Goal: Information Seeking & Learning: Learn about a topic

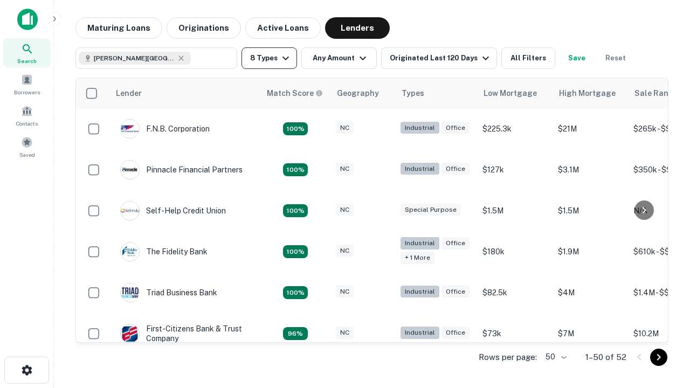
click at [269, 58] on button "8 Types" at bounding box center [268, 58] width 55 height 22
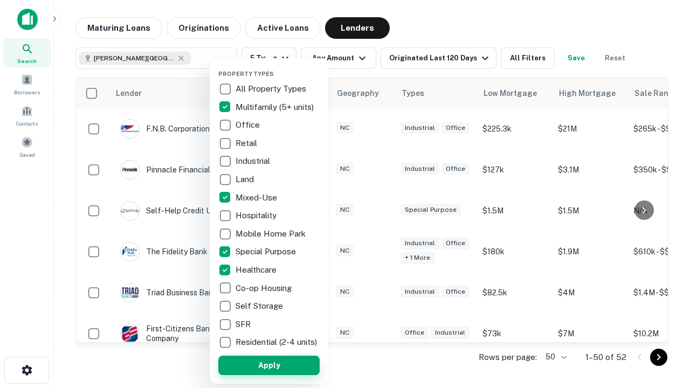
click at [269, 365] on button "Apply" at bounding box center [268, 365] width 101 height 19
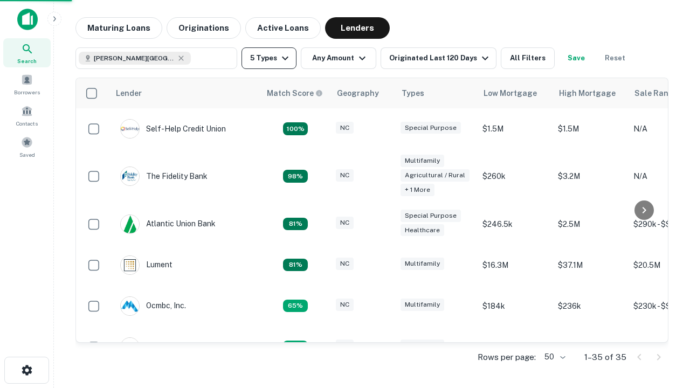
click at [269, 58] on button "5 Types" at bounding box center [268, 58] width 55 height 22
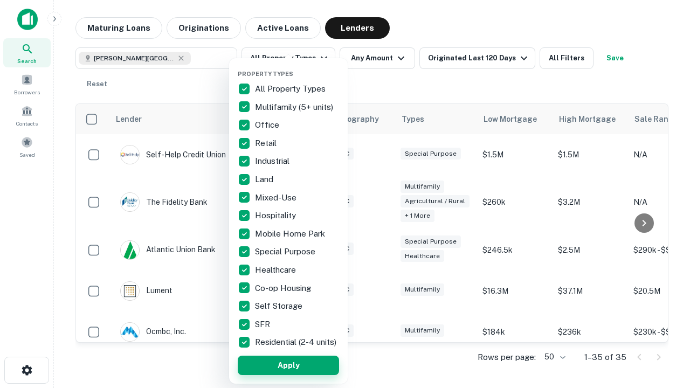
click at [288, 365] on button "Apply" at bounding box center [288, 365] width 101 height 19
